Goal: Book appointment/travel/reservation

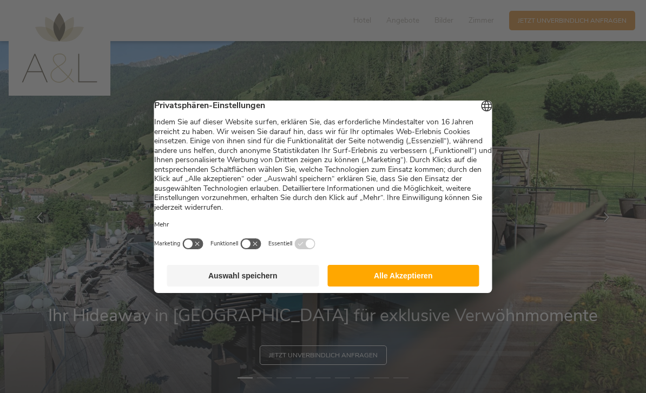
click at [453, 287] on button "Alle Akzeptieren" at bounding box center [403, 276] width 152 height 22
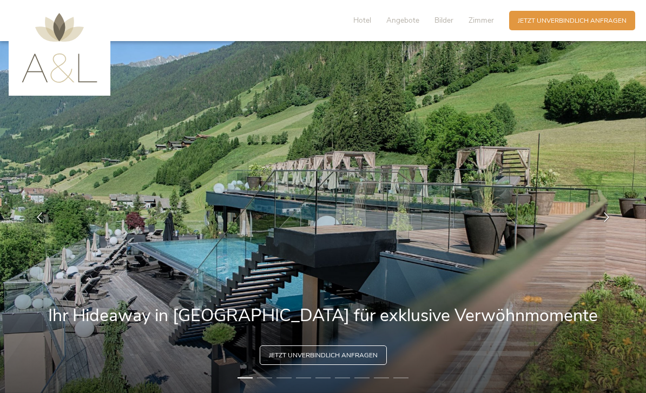
click at [451, 280] on img at bounding box center [323, 217] width 646 height 352
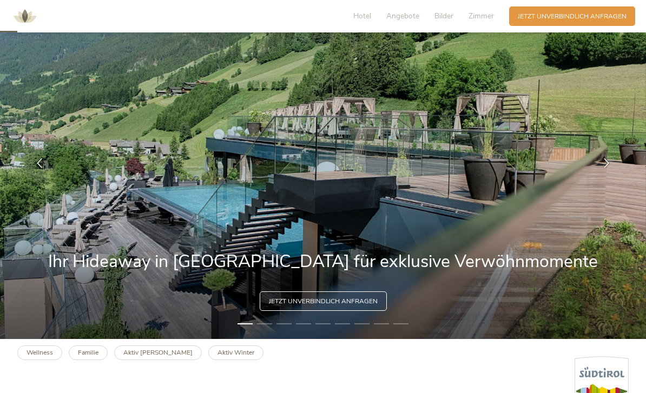
scroll to position [48, 0]
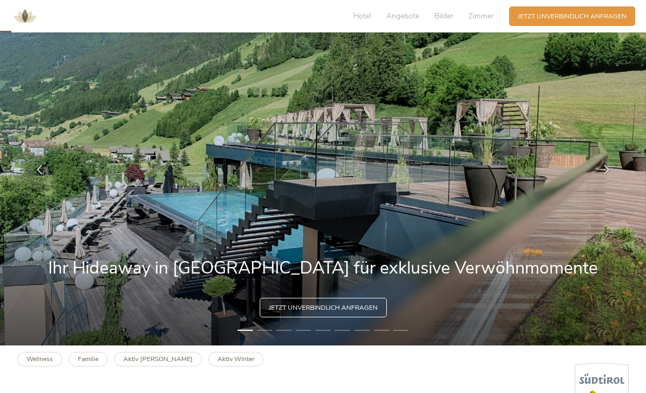
click at [607, 174] on icon at bounding box center [607, 169] width 10 height 10
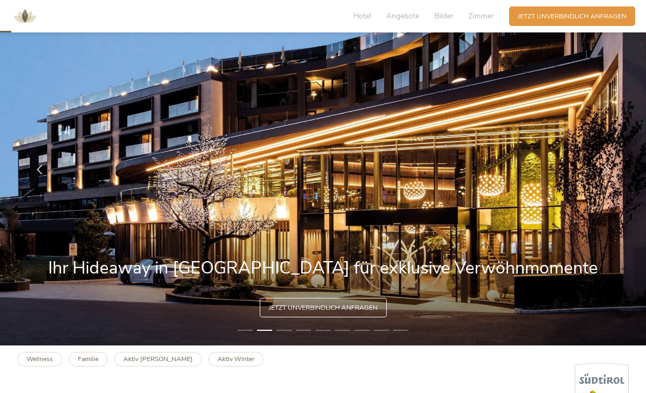
click at [604, 180] on div at bounding box center [606, 169] width 27 height 27
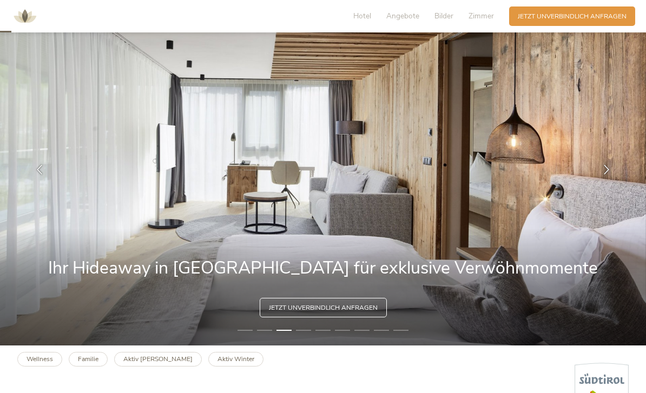
click at [600, 182] on div at bounding box center [606, 169] width 27 height 27
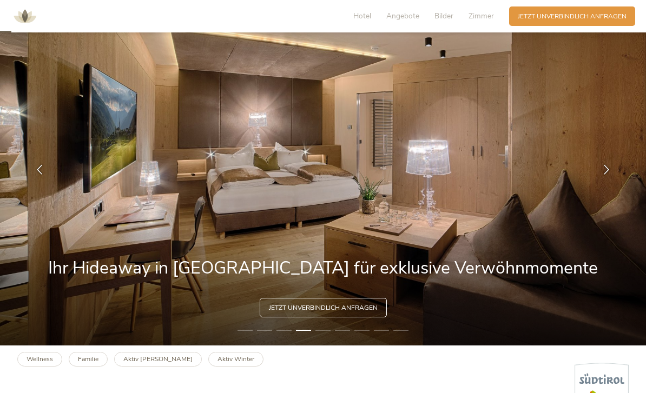
click at [603, 174] on icon at bounding box center [607, 169] width 10 height 10
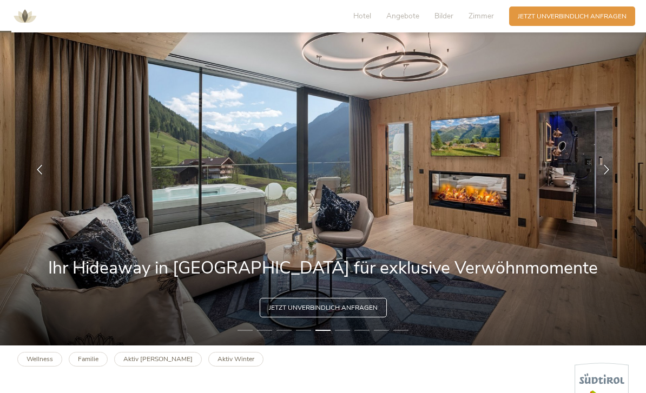
click at [606, 174] on icon at bounding box center [607, 169] width 10 height 10
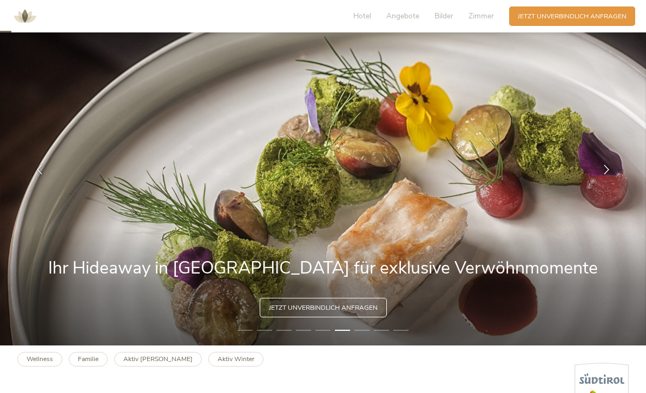
click at [606, 174] on icon at bounding box center [607, 169] width 10 height 10
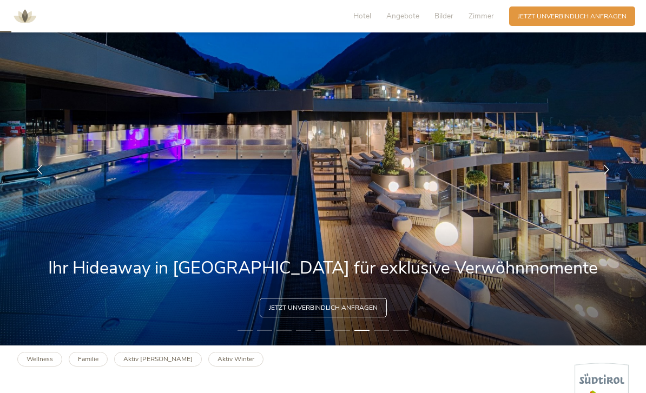
click at [602, 174] on icon at bounding box center [607, 169] width 10 height 10
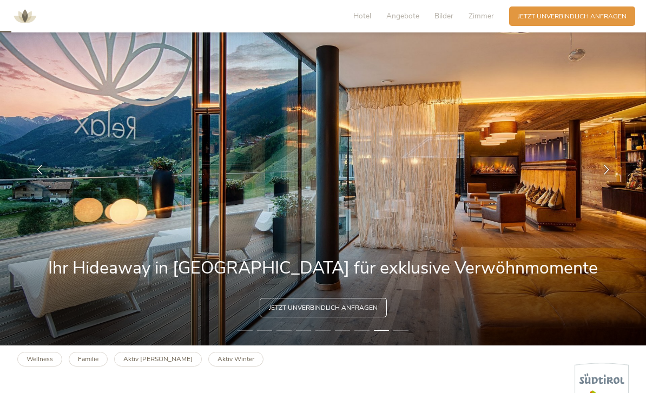
click at [604, 174] on icon at bounding box center [607, 169] width 10 height 10
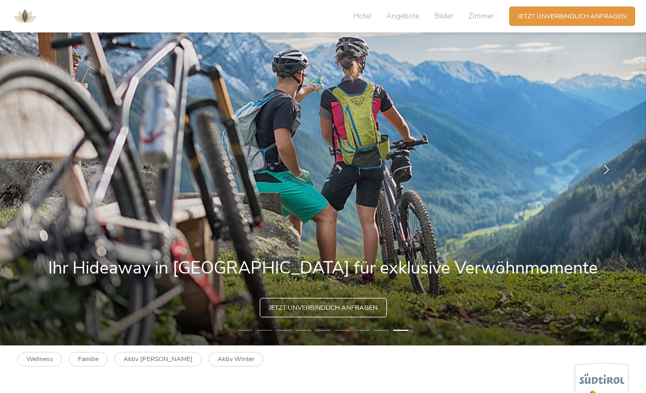
click at [609, 174] on icon at bounding box center [607, 169] width 10 height 10
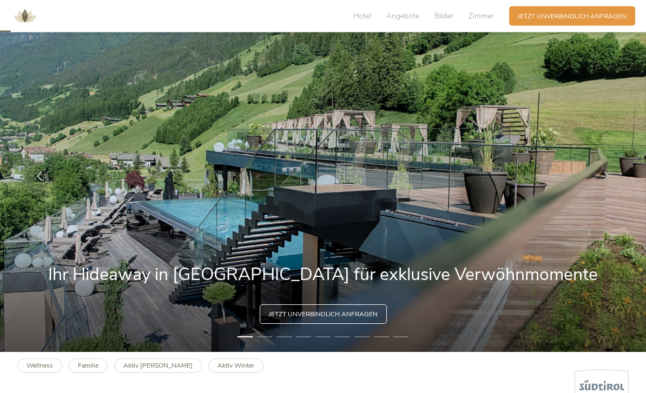
scroll to position [0, 0]
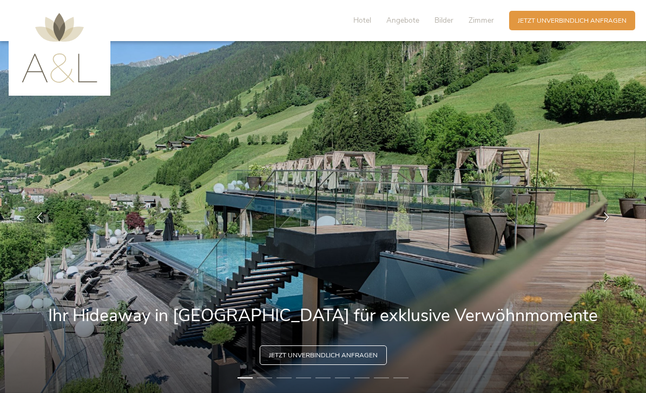
click at [483, 24] on span "Zimmer" at bounding box center [480, 20] width 25 height 10
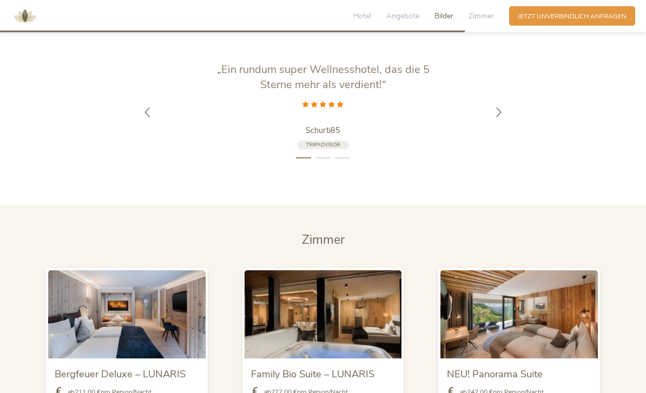
scroll to position [1939, 0]
click at [496, 117] on icon at bounding box center [499, 112] width 10 height 10
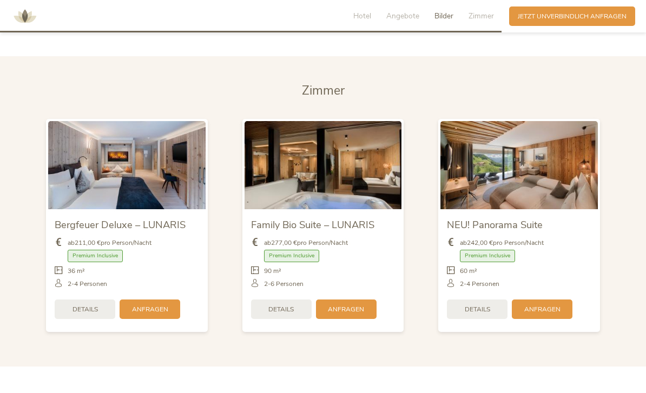
scroll to position [2105, 0]
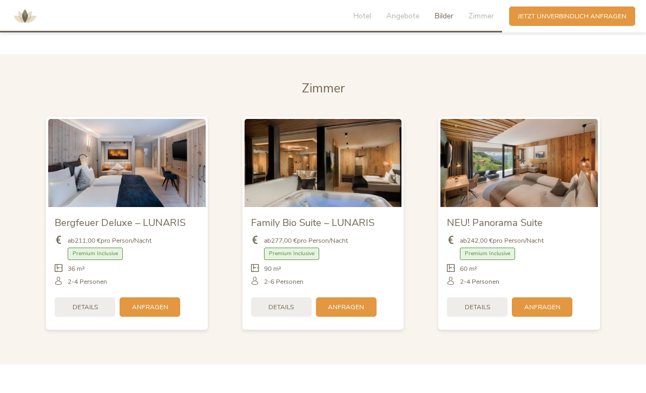
click at [551, 265] on div "Premium Inclusive" at bounding box center [519, 256] width 144 height 17
click at [485, 312] on span "Details" at bounding box center [477, 307] width 25 height 9
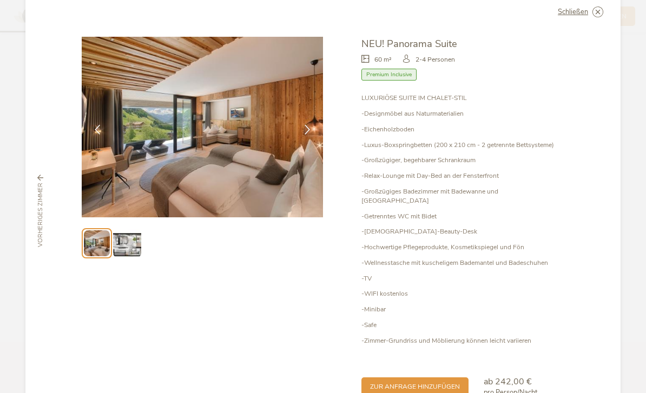
scroll to position [23, 0]
click at [311, 126] on icon at bounding box center [307, 131] width 10 height 10
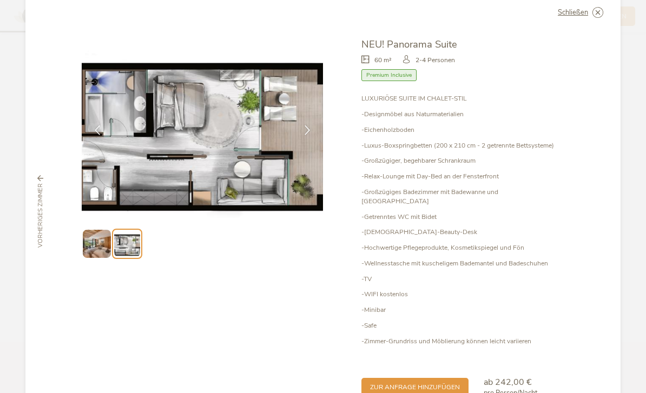
click at [385, 69] on span "Premium Inclusive" at bounding box center [388, 75] width 55 height 12
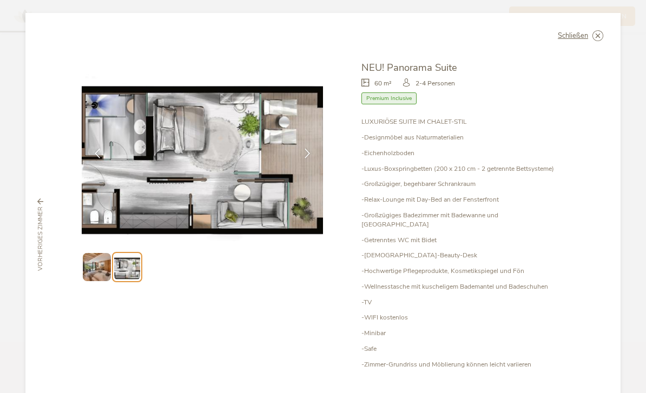
scroll to position [0, 0]
click at [0, 0] on icon at bounding box center [0, 0] width 0 height 0
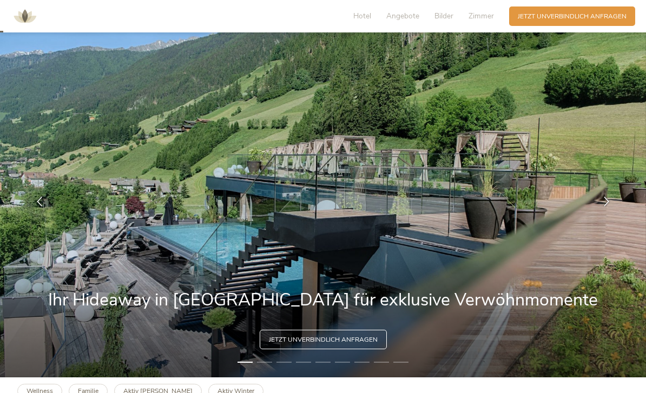
scroll to position [19, 0]
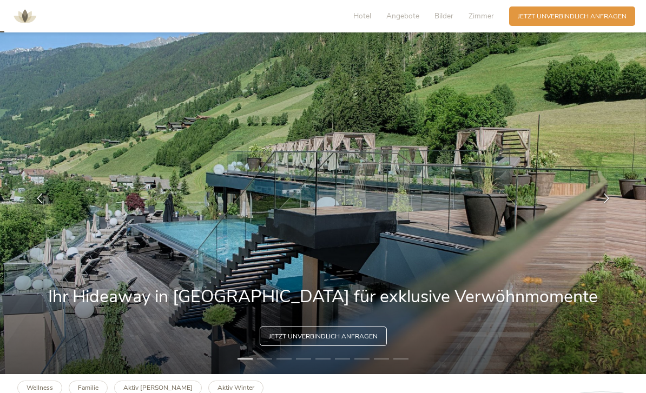
click at [404, 16] on span "Angebote" at bounding box center [402, 16] width 33 height 10
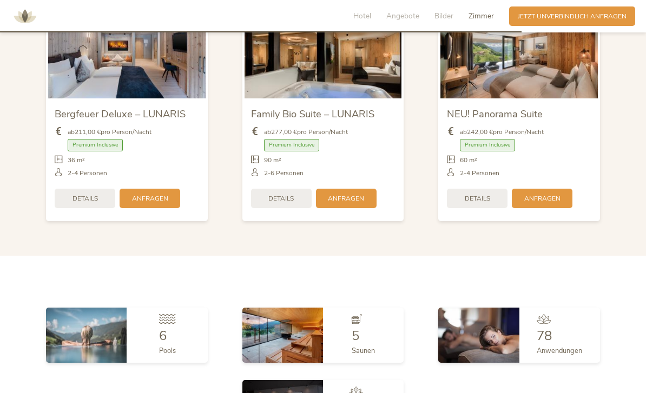
scroll to position [2216, 0]
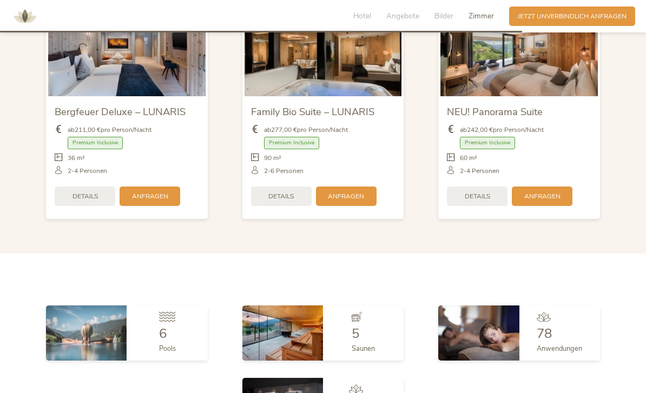
click at [104, 149] on span "Premium Inclusive" at bounding box center [95, 143] width 55 height 12
click at [101, 149] on span "Premium Inclusive" at bounding box center [95, 143] width 55 height 12
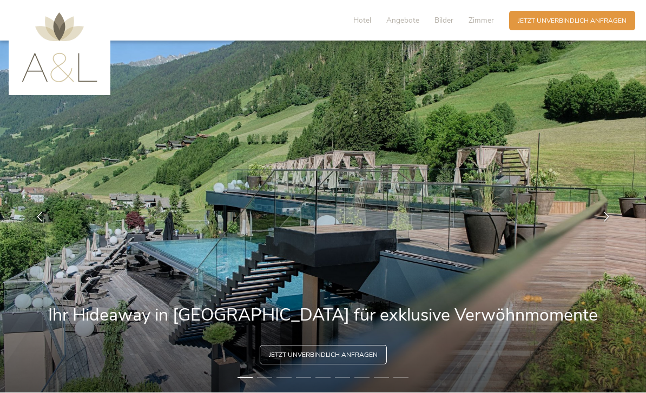
scroll to position [0, 0]
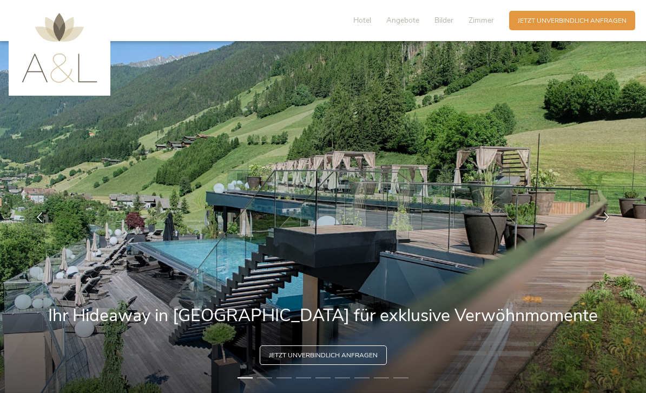
click at [364, 21] on span "Hotel" at bounding box center [362, 20] width 18 height 10
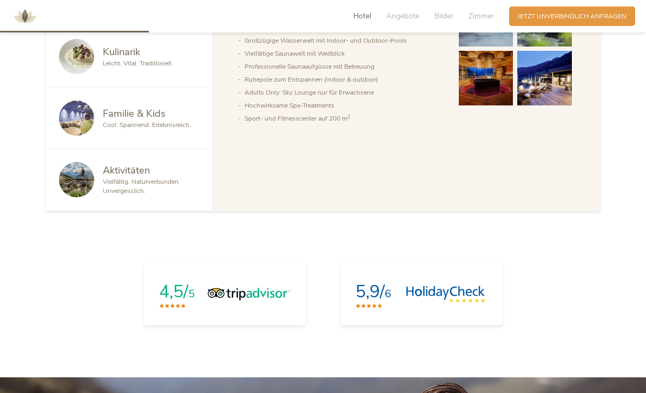
scroll to position [624, 0]
click at [100, 75] on div at bounding box center [81, 56] width 44 height 35
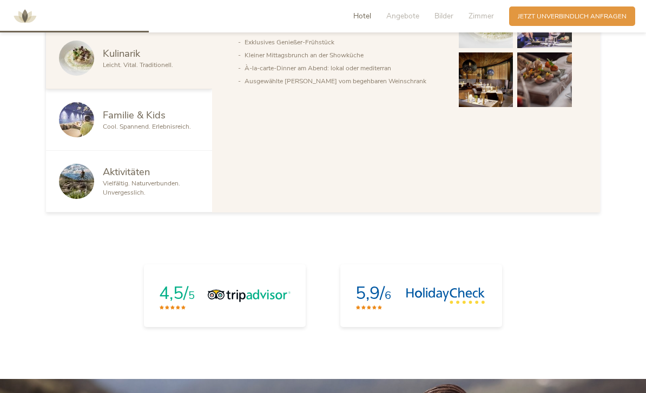
scroll to position [623, 0]
click at [111, 196] on span "Vielfältig. Naturverbunden. Unvergesslich." at bounding box center [141, 188] width 77 height 18
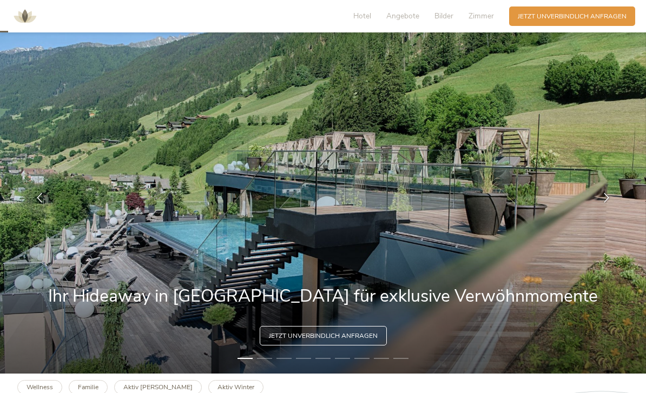
scroll to position [0, 0]
